Goal: Communication & Community: Answer question/provide support

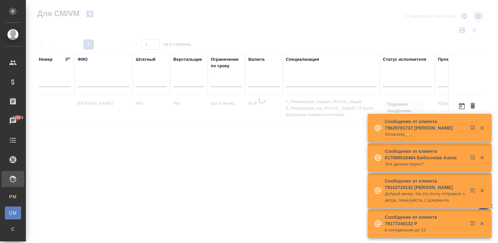
scroll to position [0, 145]
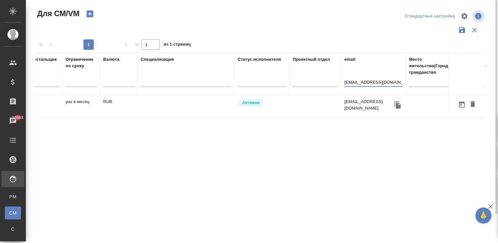
type input "[EMAIL_ADDRESS][DOMAIN_NAME]"
click at [204, 108] on td at bounding box center [185, 106] width 97 height 23
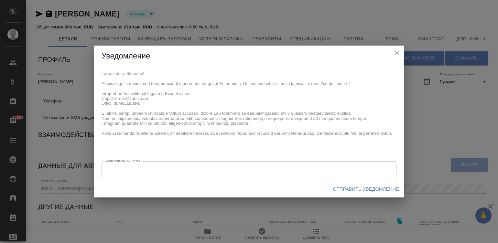
click at [98, 74] on div "x Дополнительный текст x Дополнительный текст" at bounding box center [249, 124] width 310 height 114
click at [361, 185] on span "Отправить уведомление" at bounding box center [366, 189] width 66 height 8
